Goal: Task Accomplishment & Management: Manage account settings

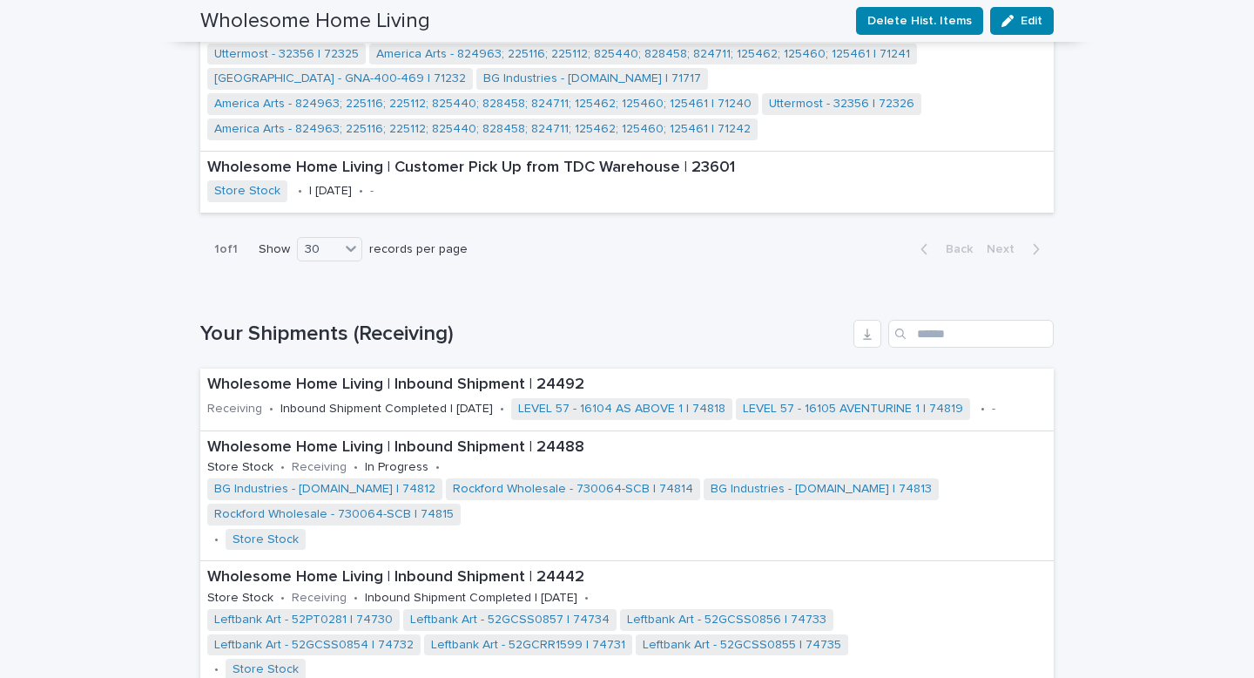
scroll to position [1905, 0]
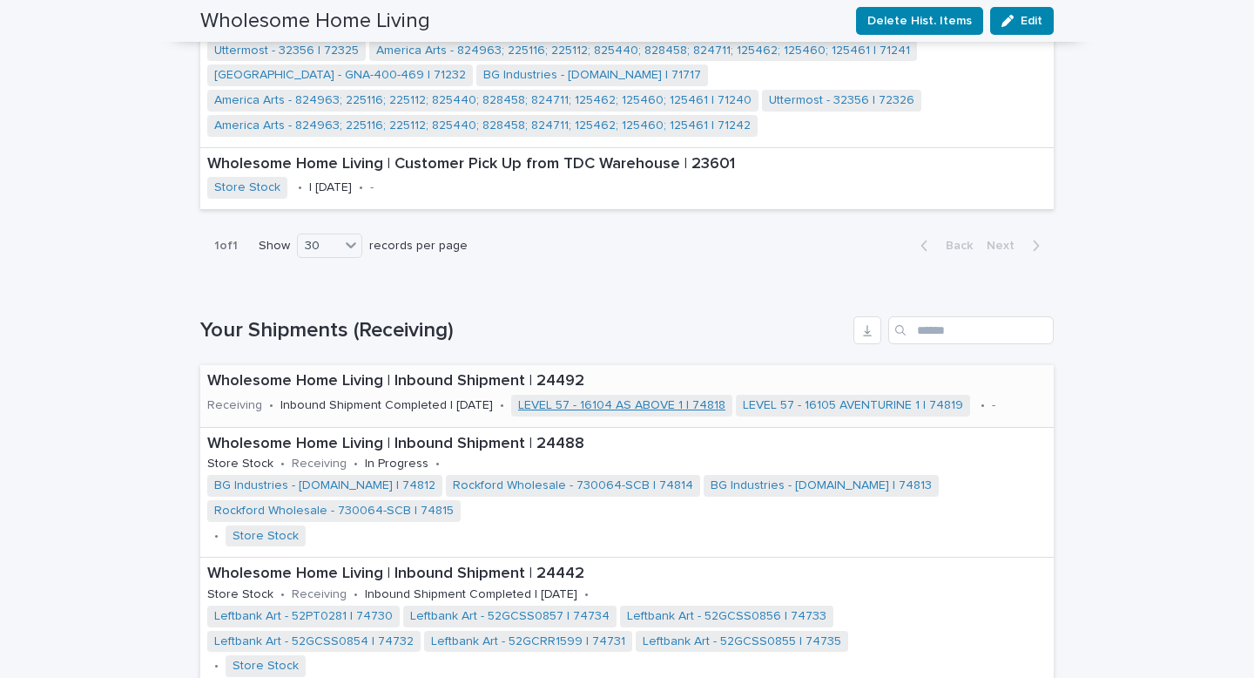
click at [602, 398] on link "LEVEL 57 - 16104 AS ABOVE 1 | 74818" at bounding box center [621, 405] width 207 height 15
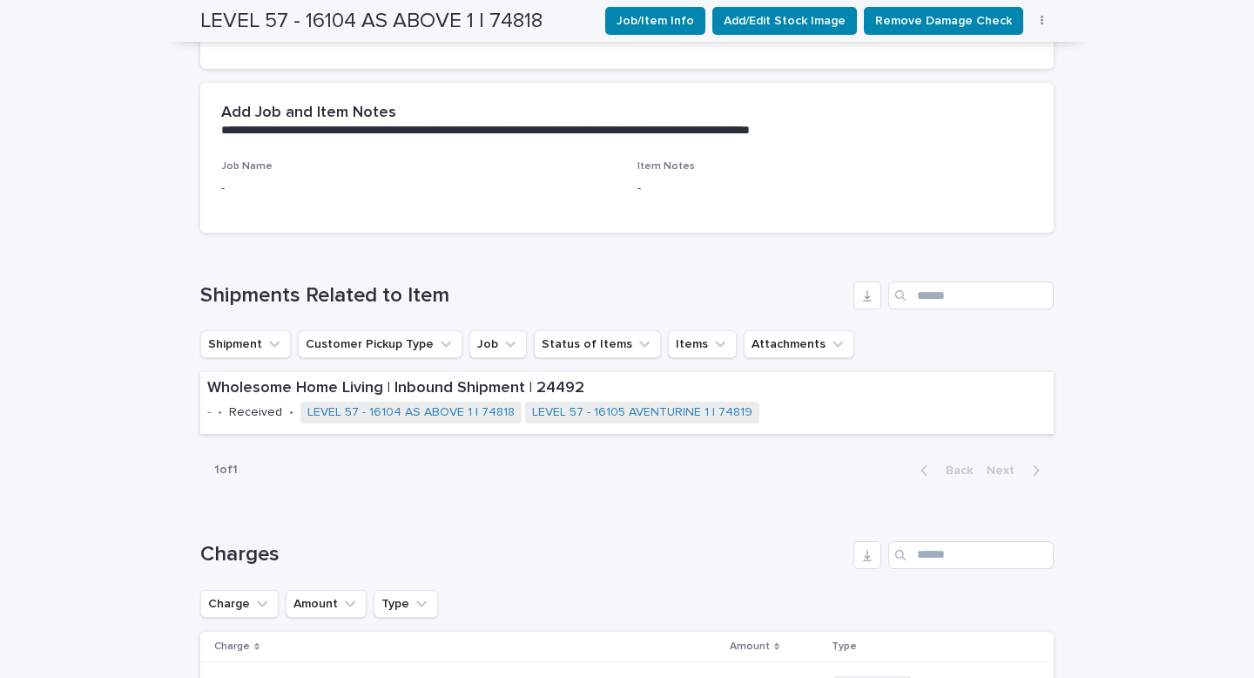
scroll to position [860, 0]
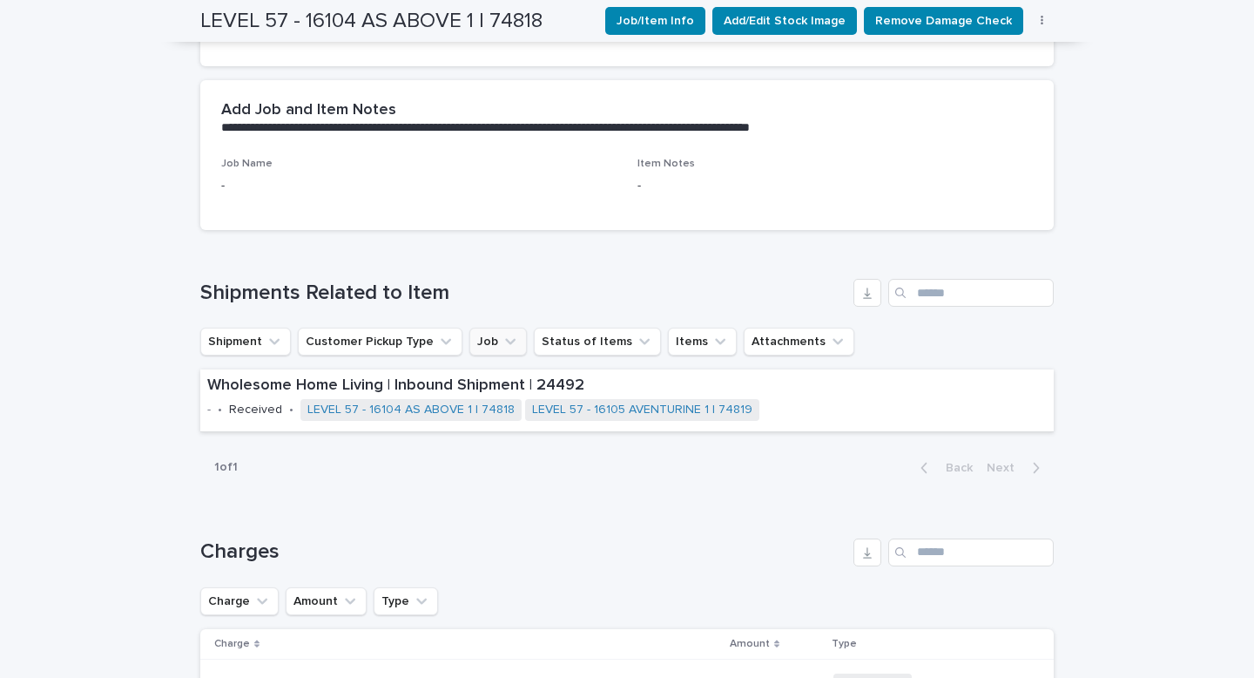
click at [504, 348] on icon "Job" at bounding box center [510, 341] width 17 height 17
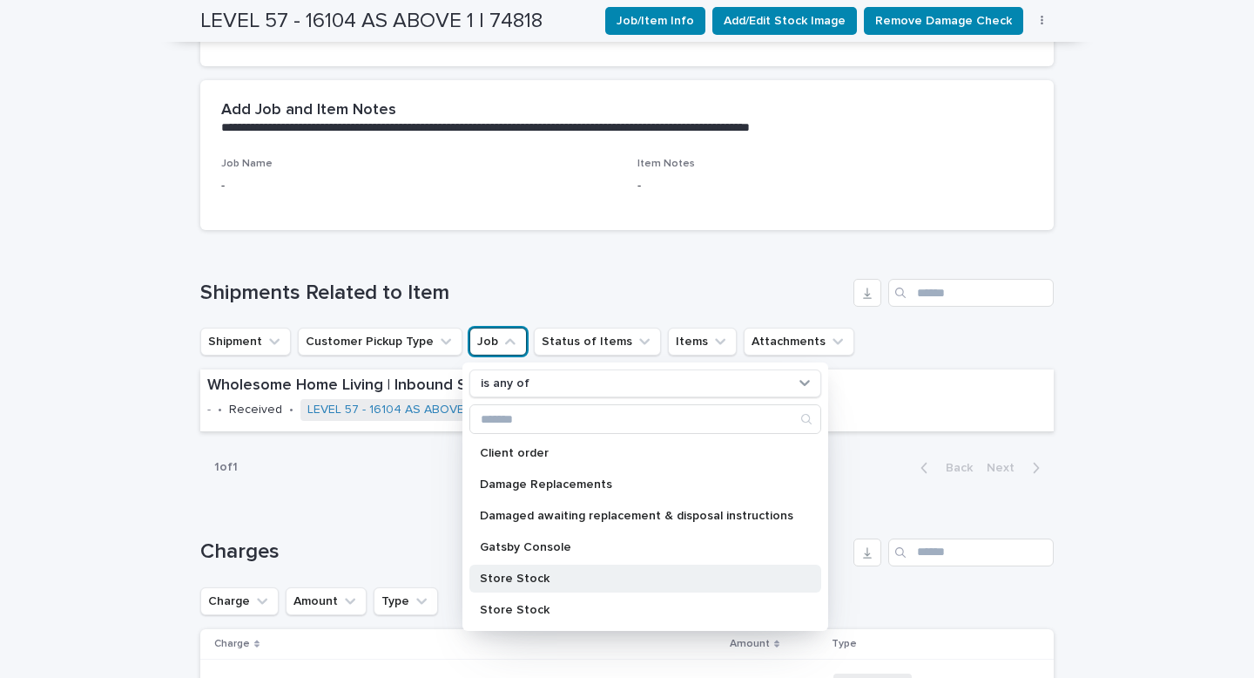
click at [526, 576] on p "Store Stock" at bounding box center [637, 578] width 314 height 12
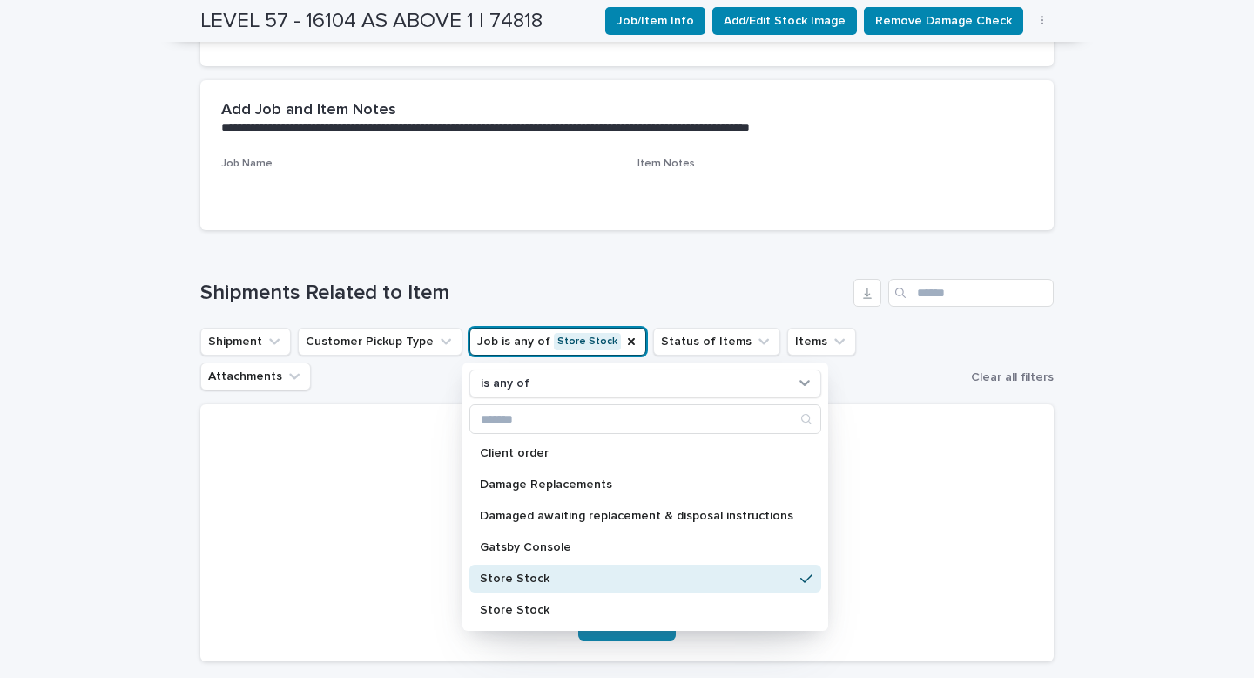
click at [173, 393] on div "Loading... Saving… Loading... Saving… LEVEL 57 - 16104 AS ABOVE 1 | 74818 Job/I…" at bounding box center [627, 135] width 1254 height 1792
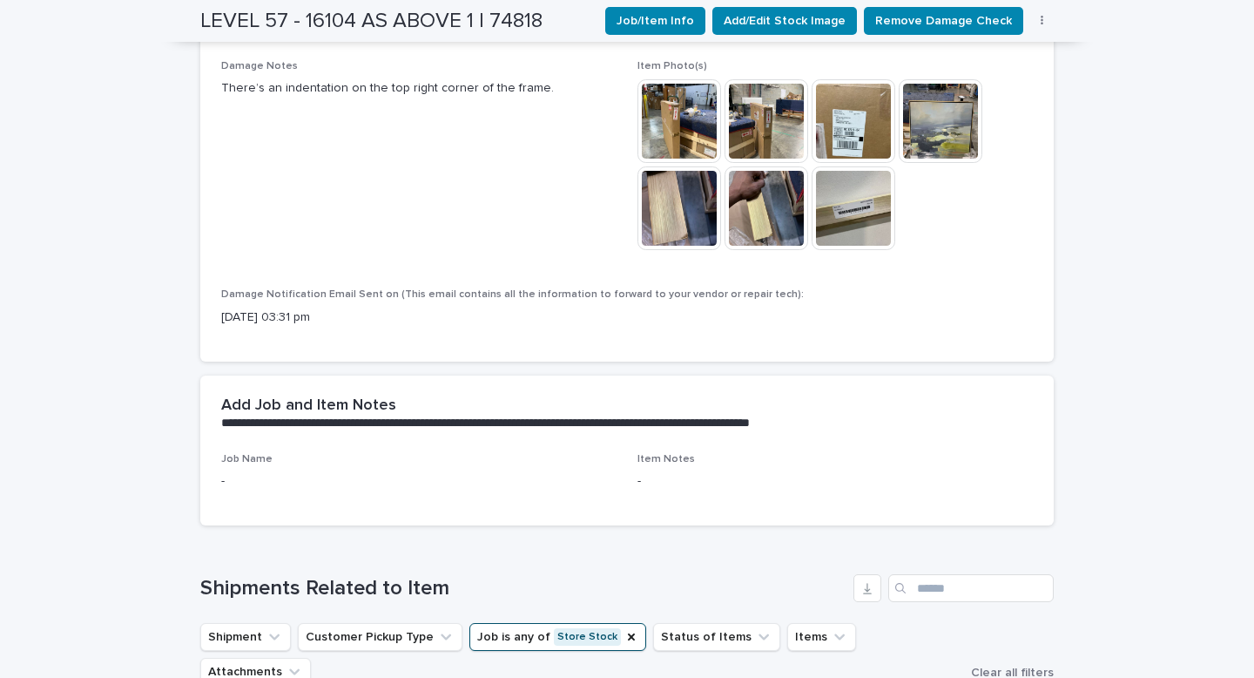
scroll to position [562, 0]
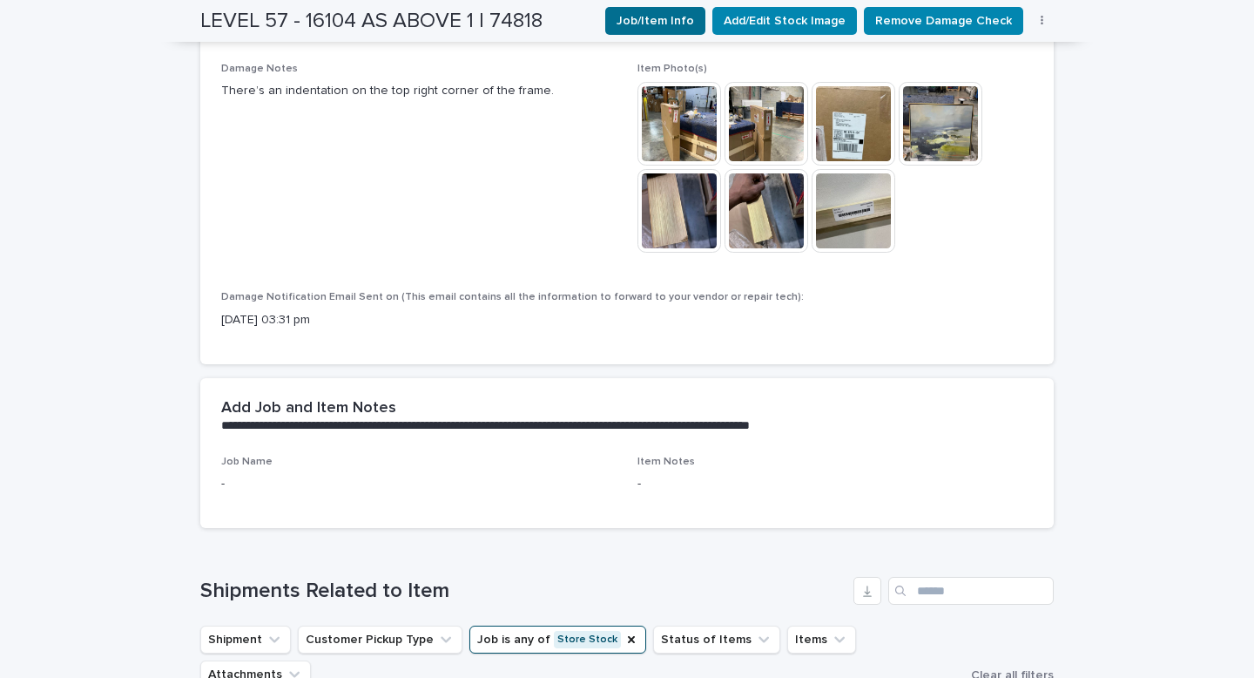
click at [650, 24] on span "Job/Item Info" at bounding box center [656, 20] width 78 height 17
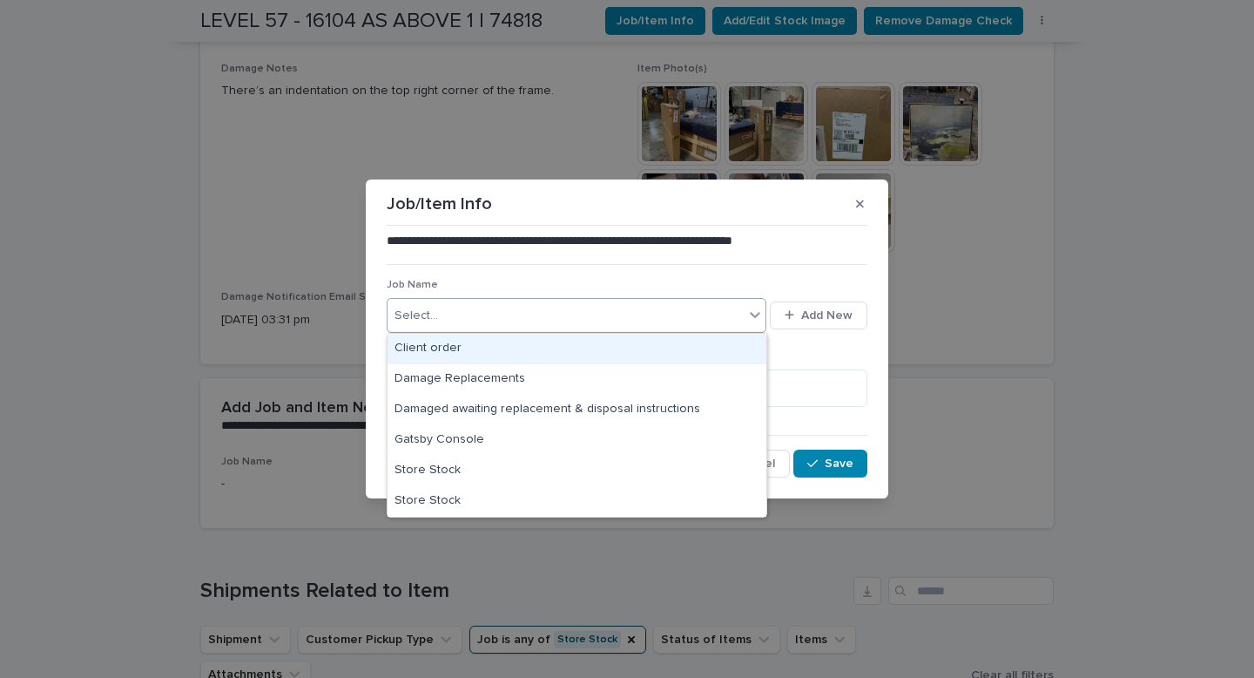
click at [746, 319] on div at bounding box center [755, 314] width 21 height 31
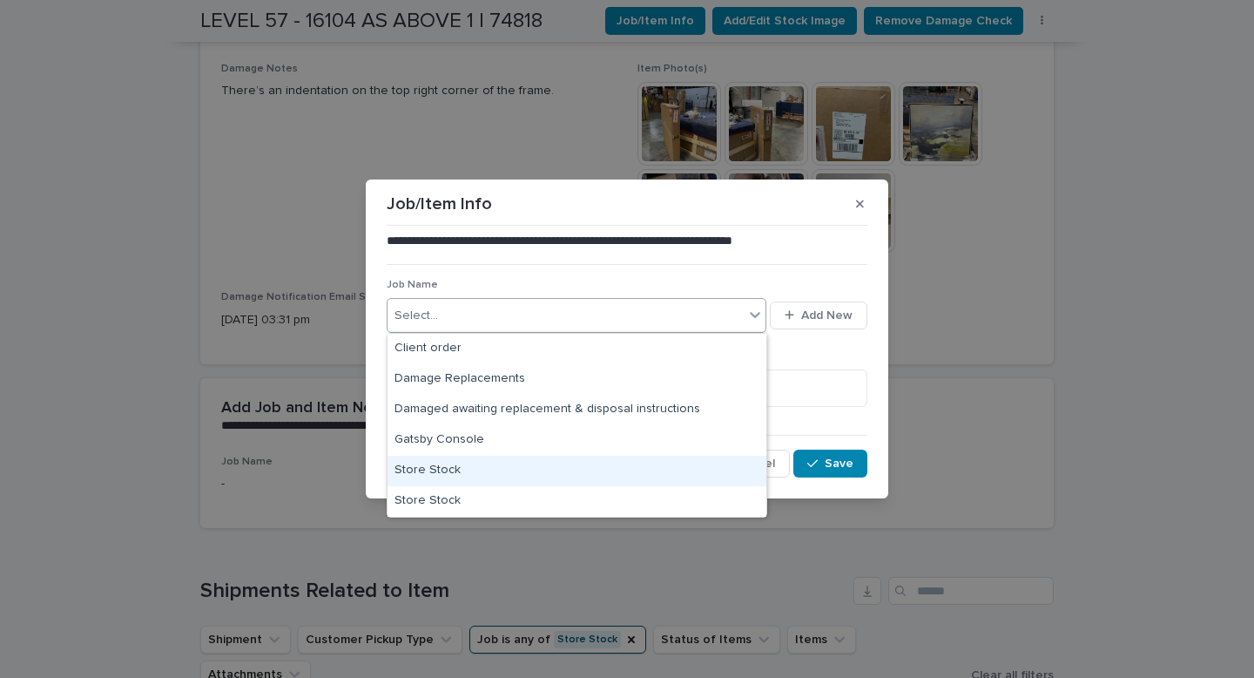
click at [698, 467] on div "Store Stock" at bounding box center [577, 470] width 379 height 30
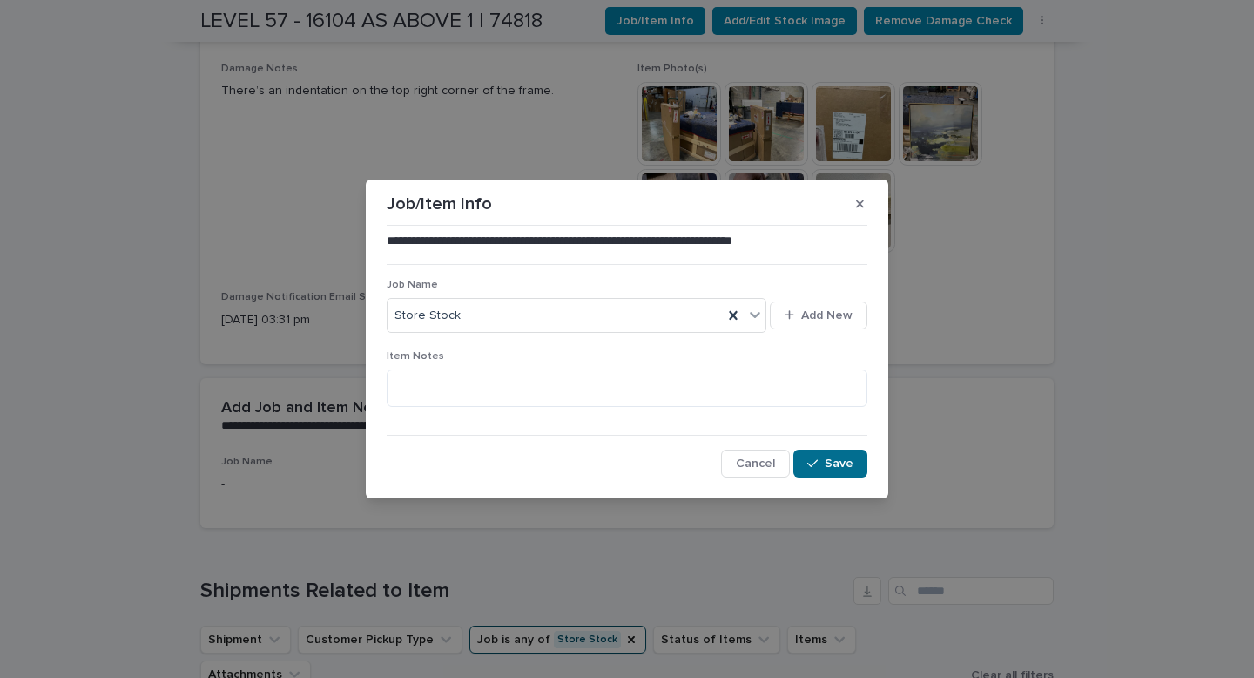
click at [852, 465] on span "Save" at bounding box center [839, 463] width 29 height 12
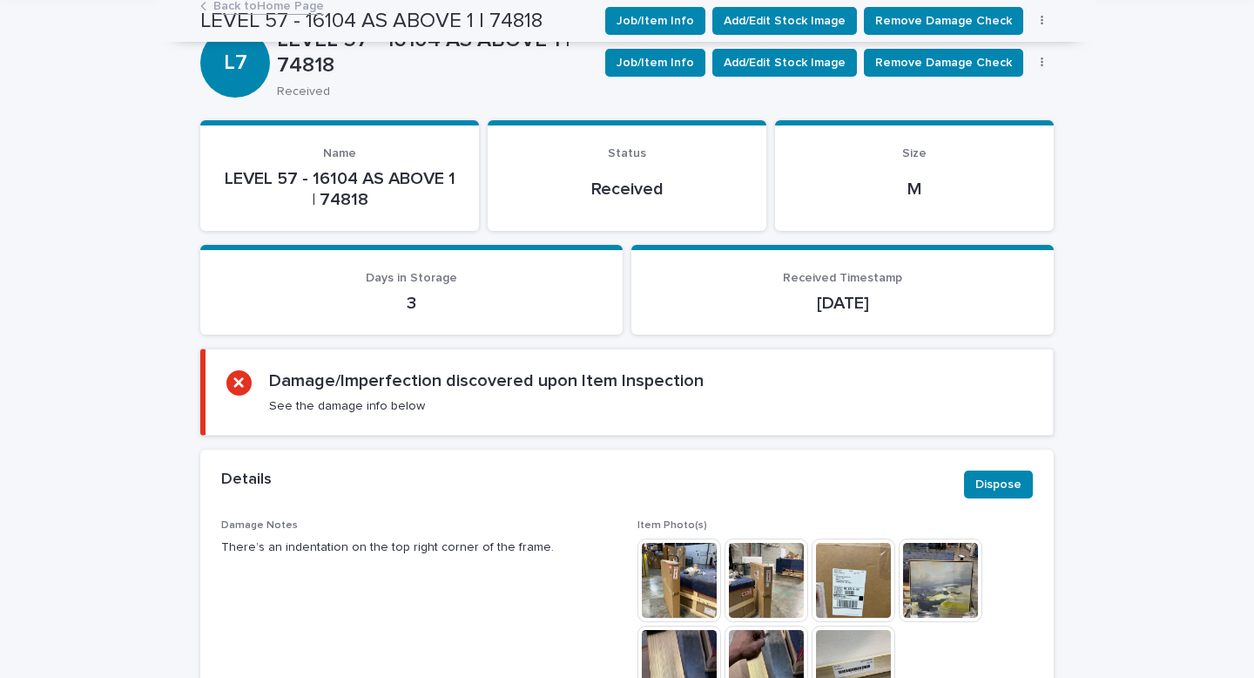
scroll to position [0, 0]
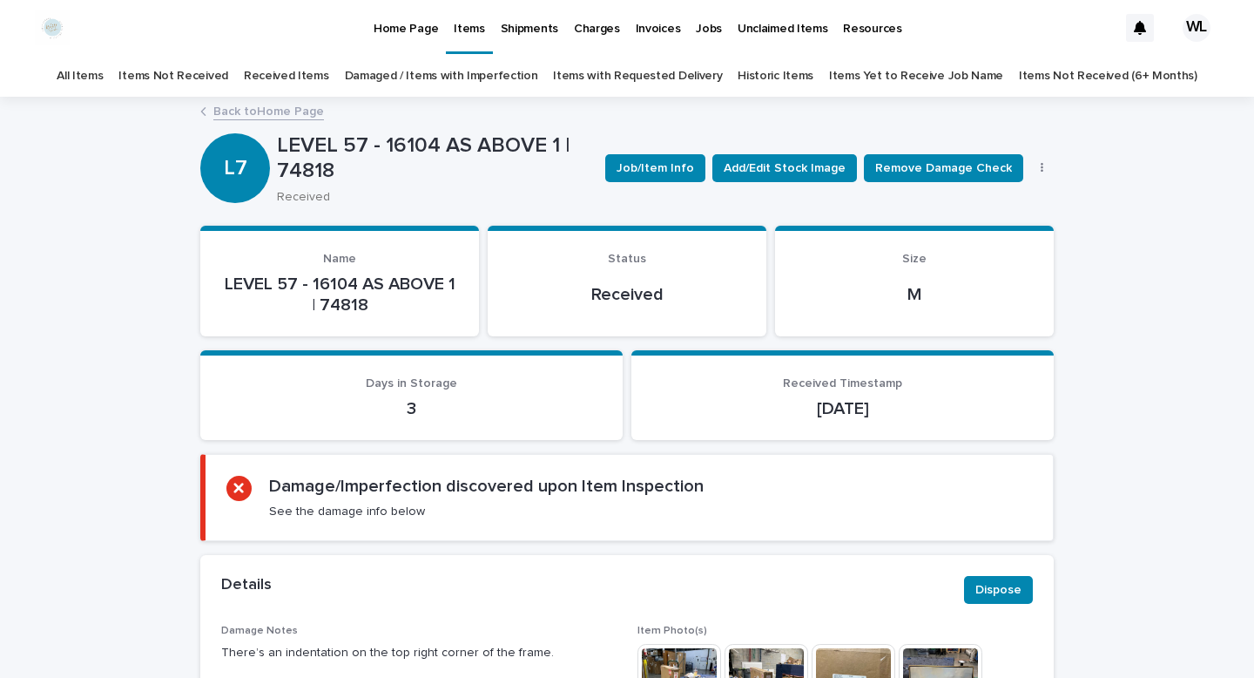
click at [305, 113] on link "Back to Home Page" at bounding box center [268, 110] width 111 height 20
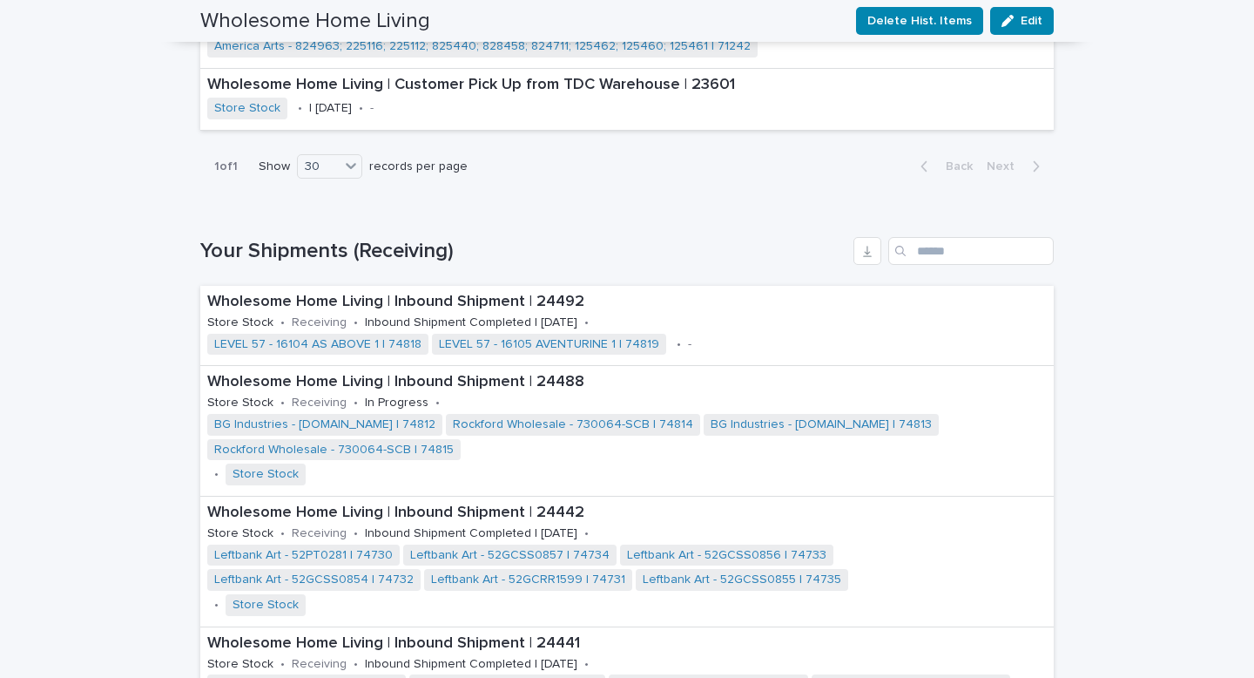
scroll to position [1947, 0]
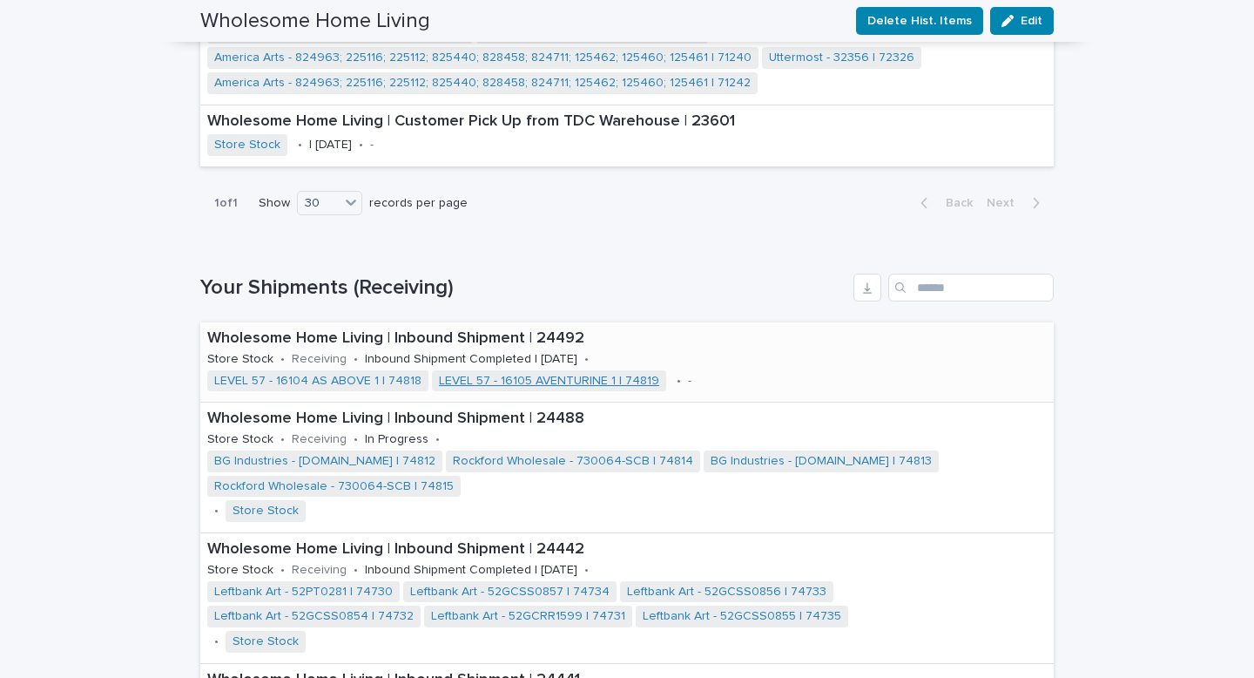
click at [478, 374] on link "LEVEL 57 - 16105 AVENTURINE 1 | 74819" at bounding box center [549, 381] width 220 height 15
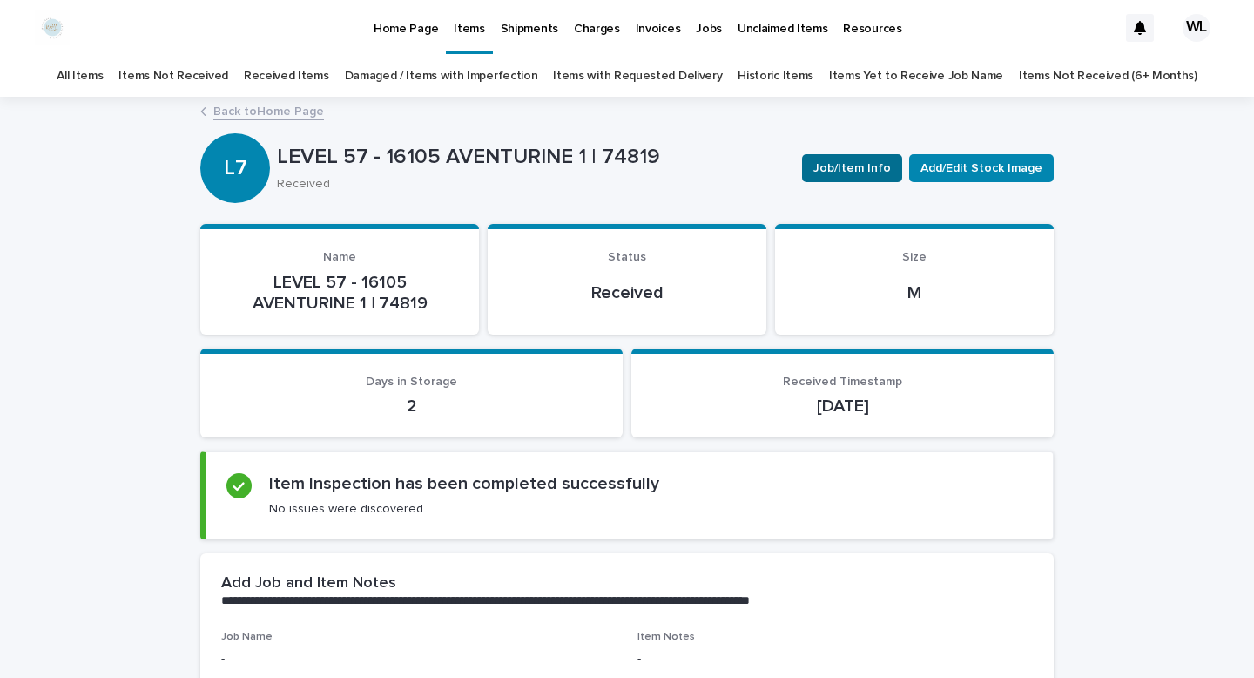
click at [851, 174] on span "Job/Item Info" at bounding box center [852, 167] width 78 height 17
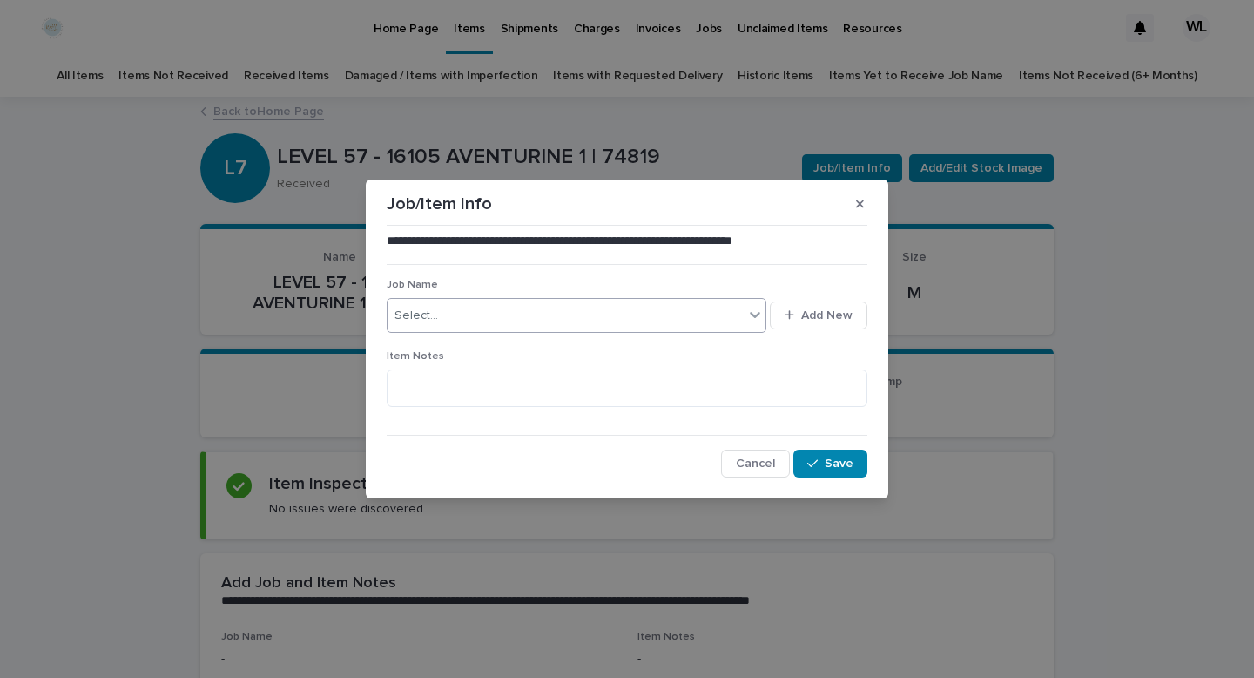
click at [739, 315] on div "Select..." at bounding box center [566, 315] width 356 height 29
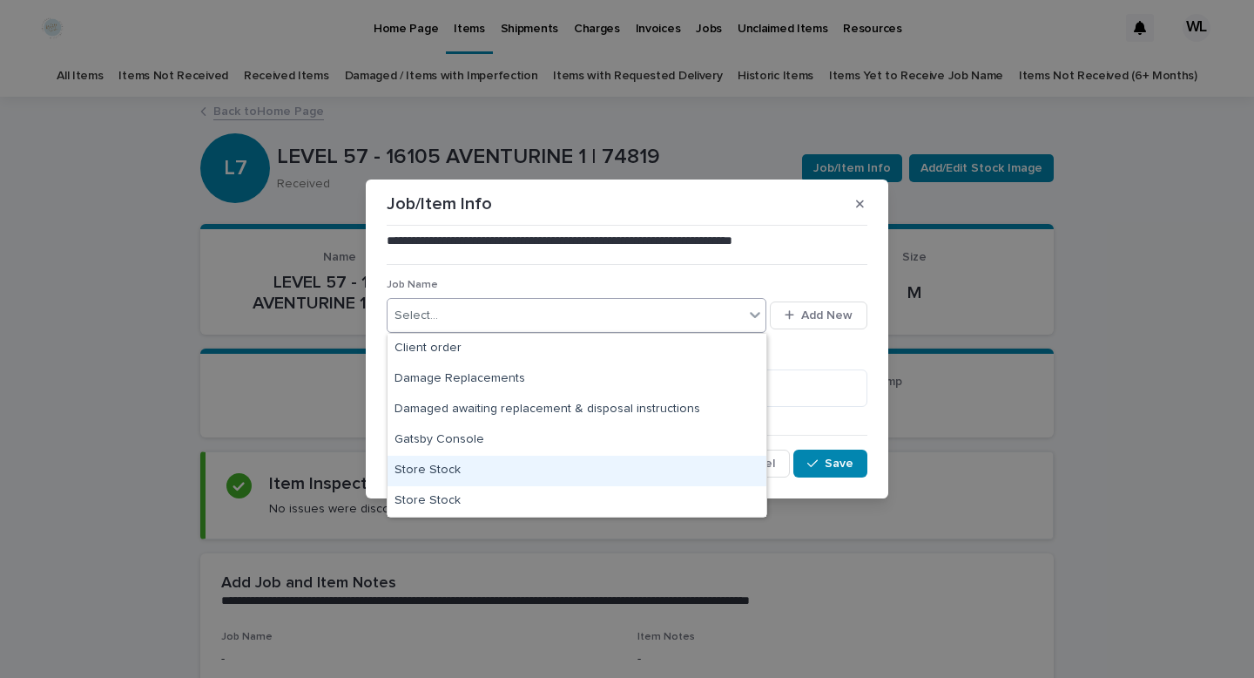
click at [674, 462] on div "Store Stock" at bounding box center [577, 470] width 379 height 30
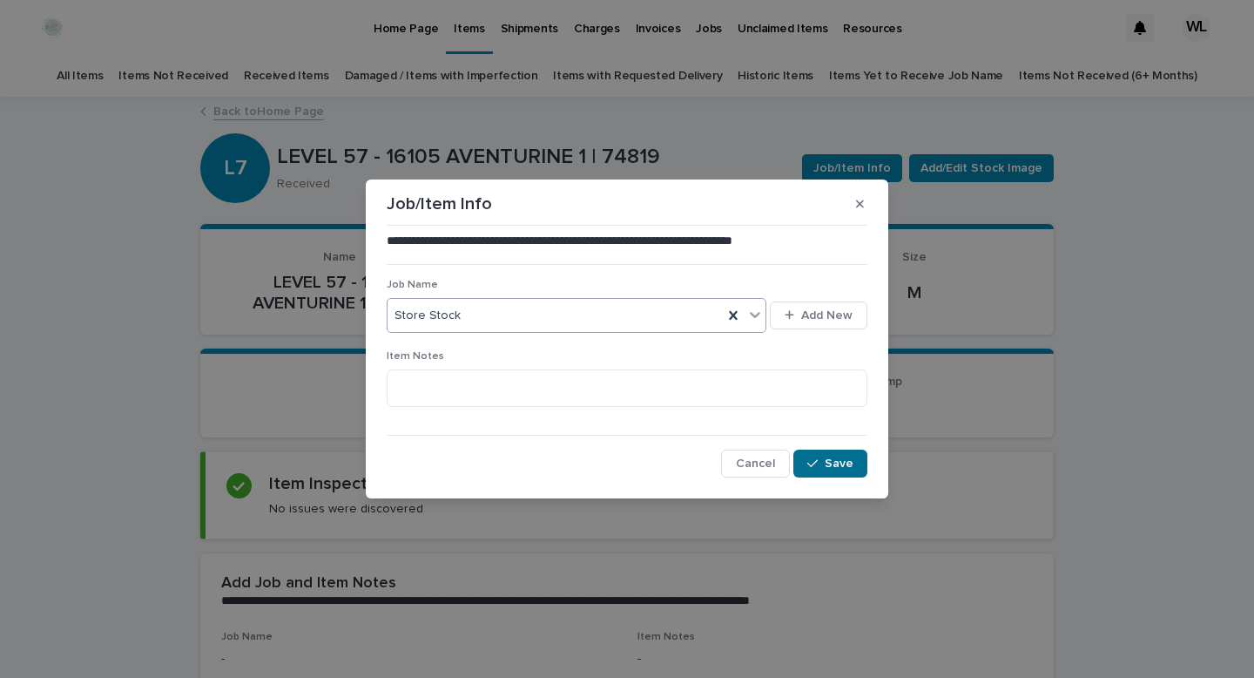
click at [827, 457] on span "Save" at bounding box center [839, 463] width 29 height 12
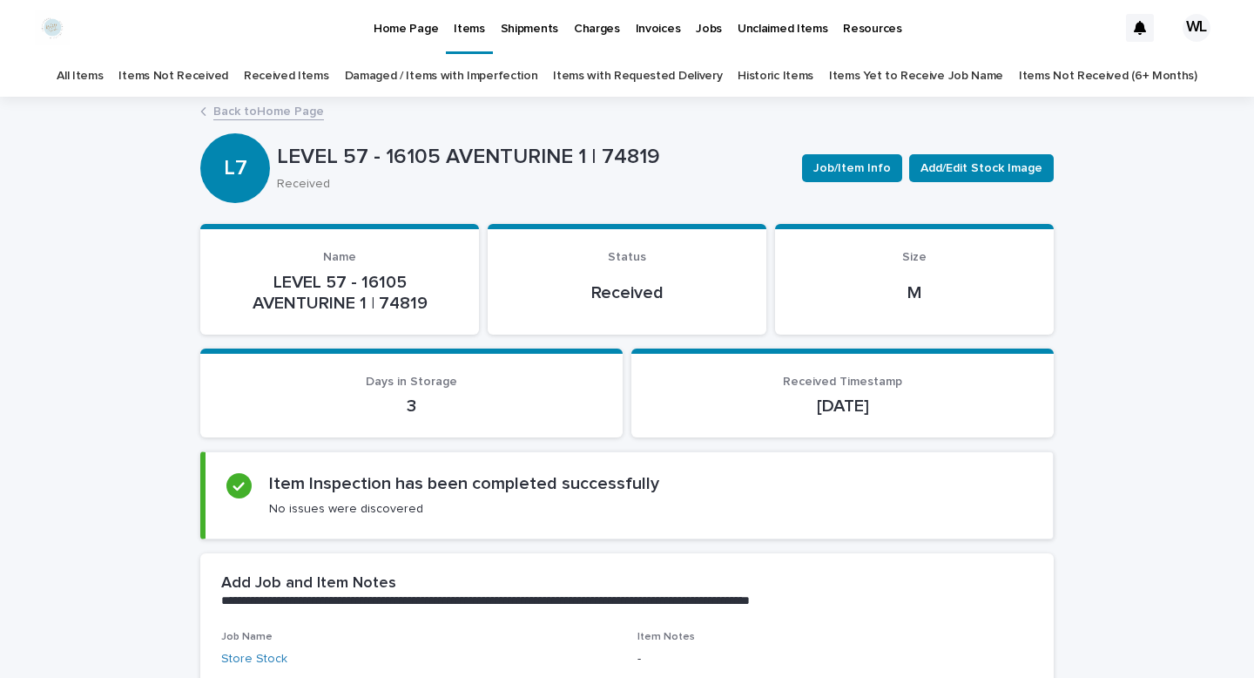
click at [280, 118] on link "Back to Home Page" at bounding box center [268, 110] width 111 height 20
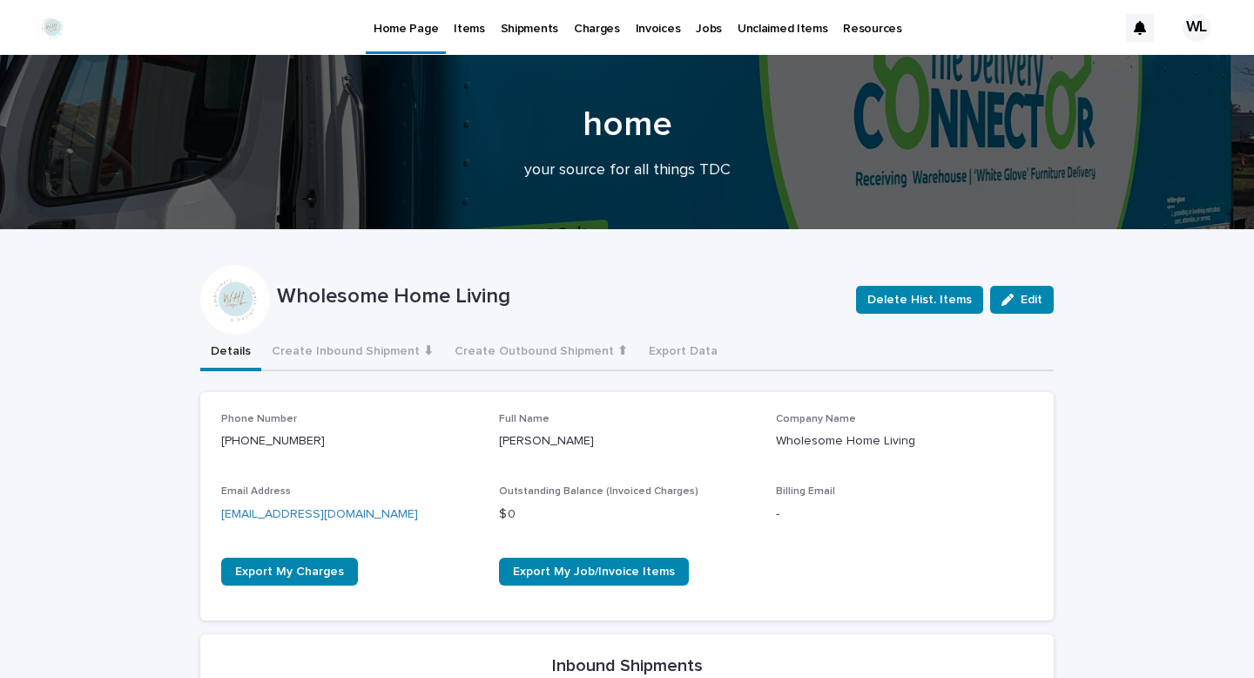
click at [471, 26] on p "Items" at bounding box center [469, 18] width 30 height 37
